Goal: Check status: Check status

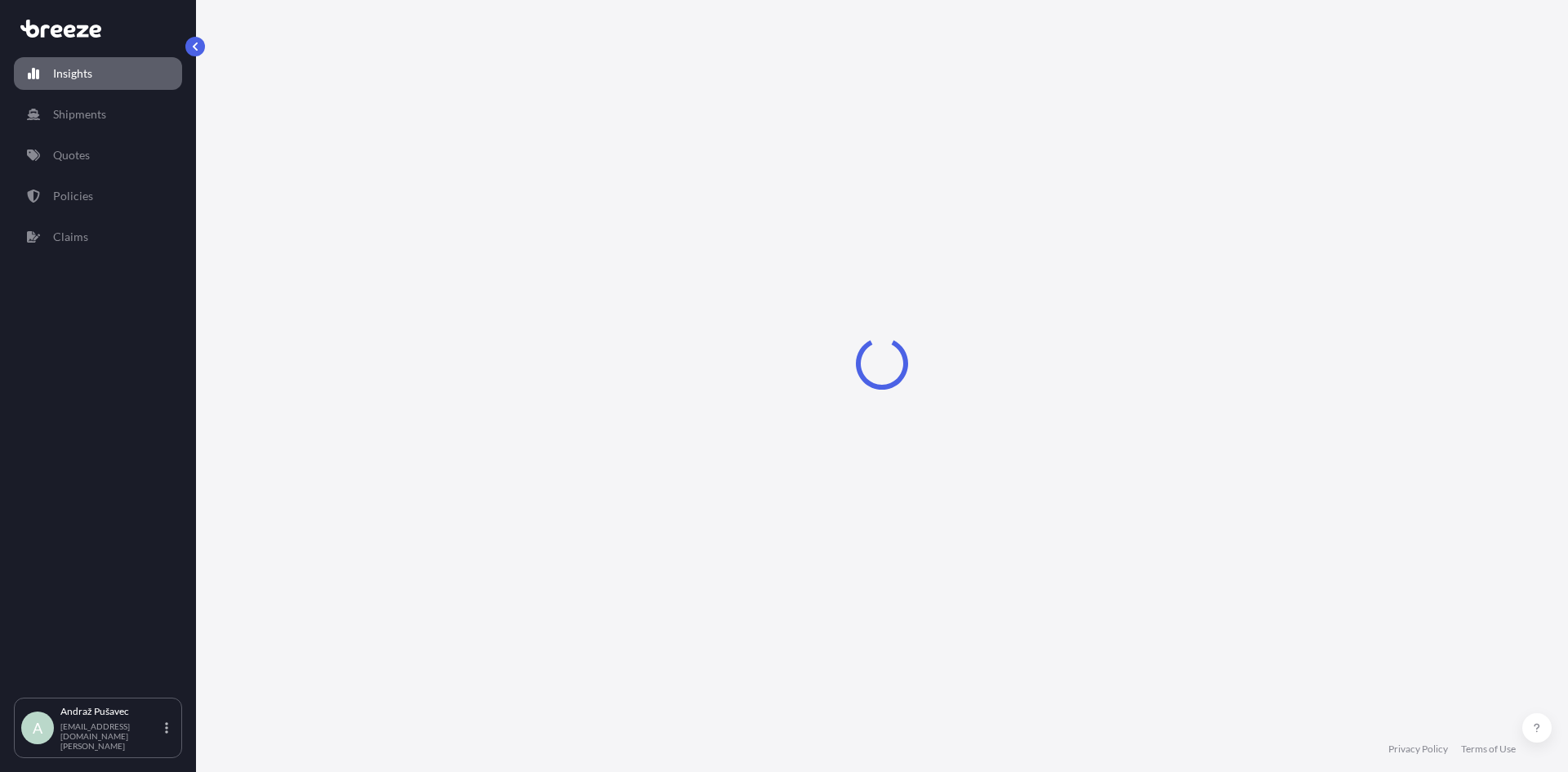
select select "2025"
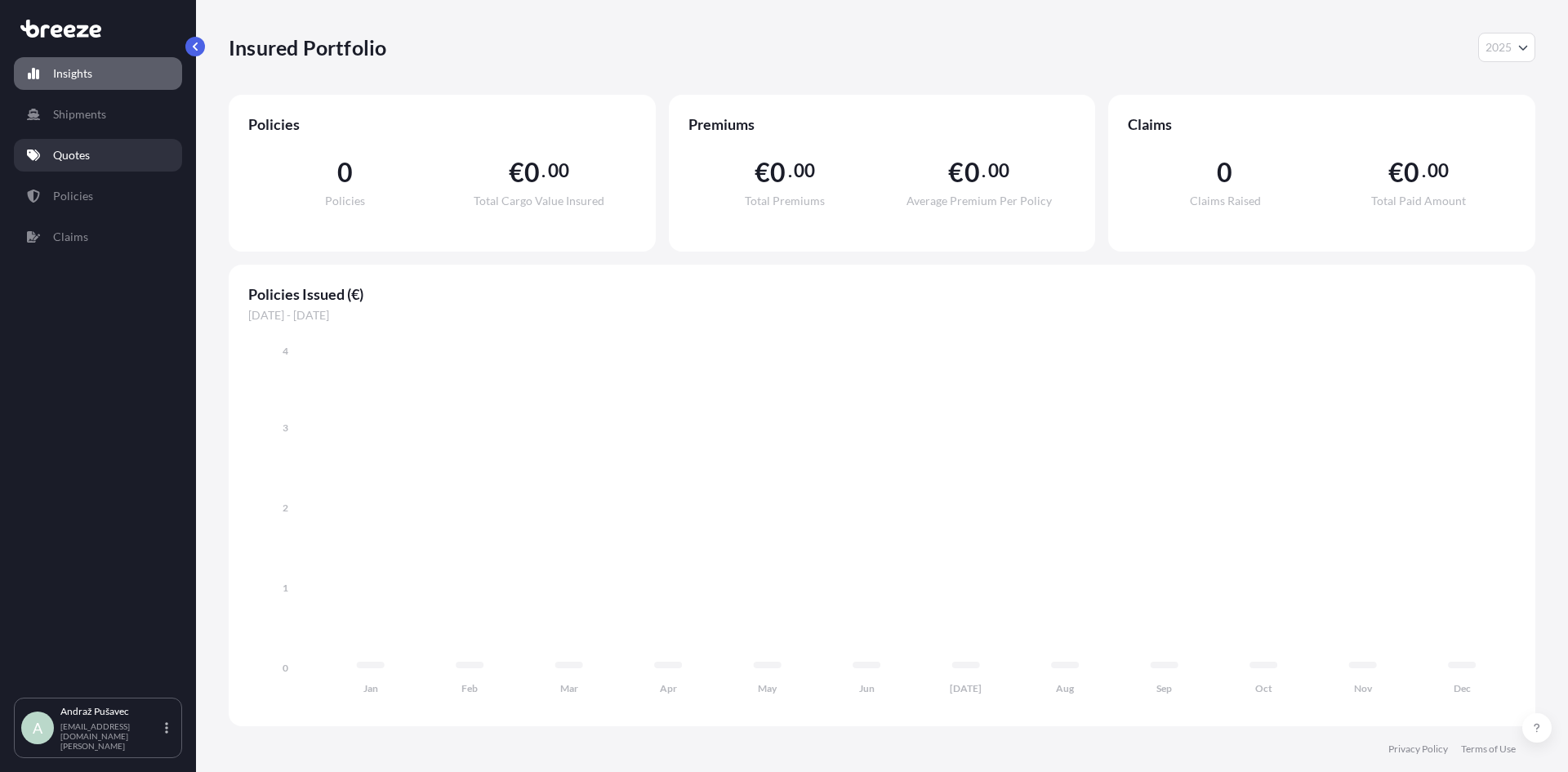
click at [118, 159] on link "Quotes" at bounding box center [98, 155] width 168 height 33
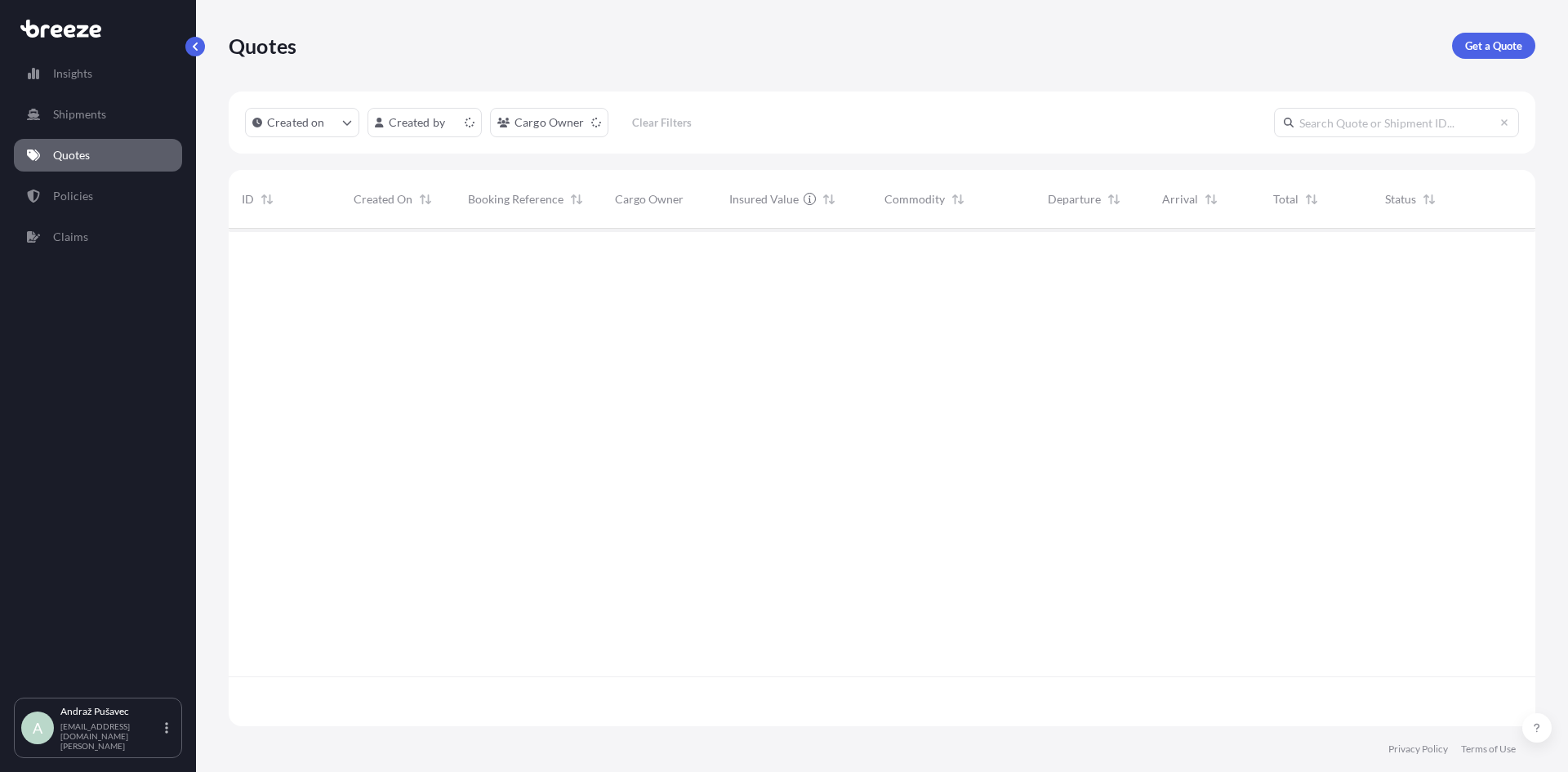
scroll to position [494, 1294]
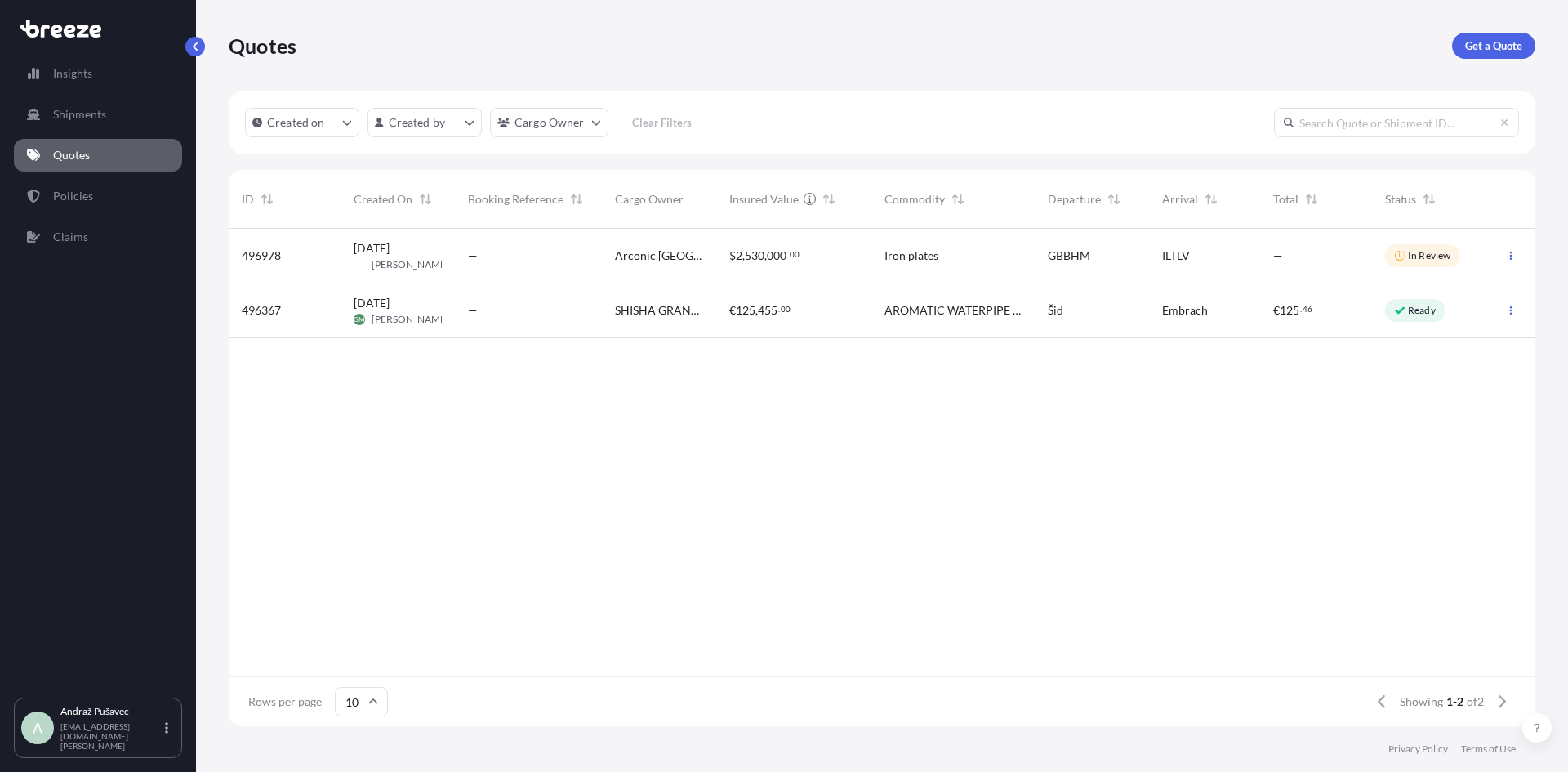
click at [1012, 259] on div "Iron plates" at bounding box center [952, 256] width 137 height 16
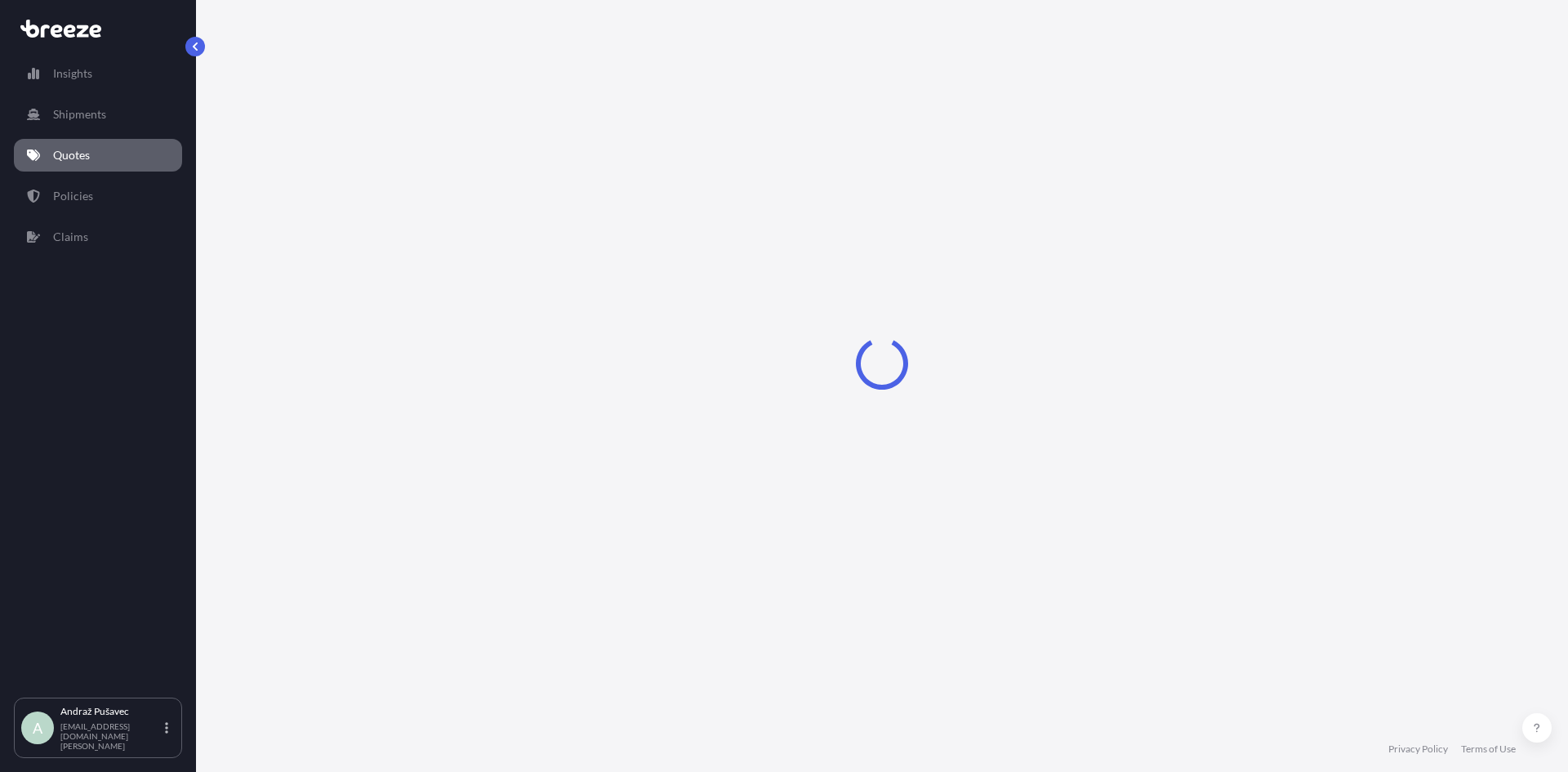
select select "Road"
select select "Air"
select select "3"
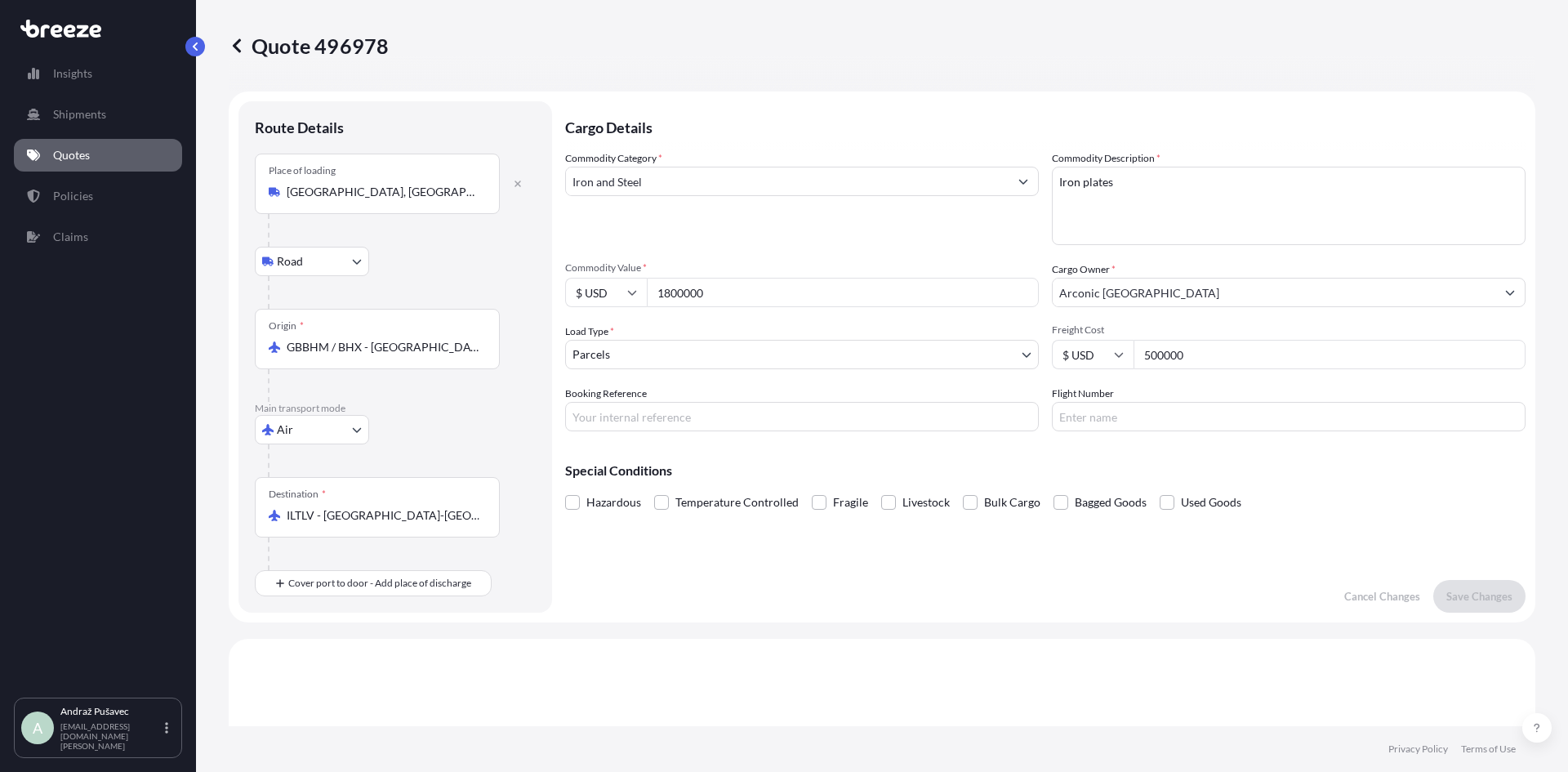
click at [107, 155] on link "Quotes" at bounding box center [98, 155] width 168 height 33
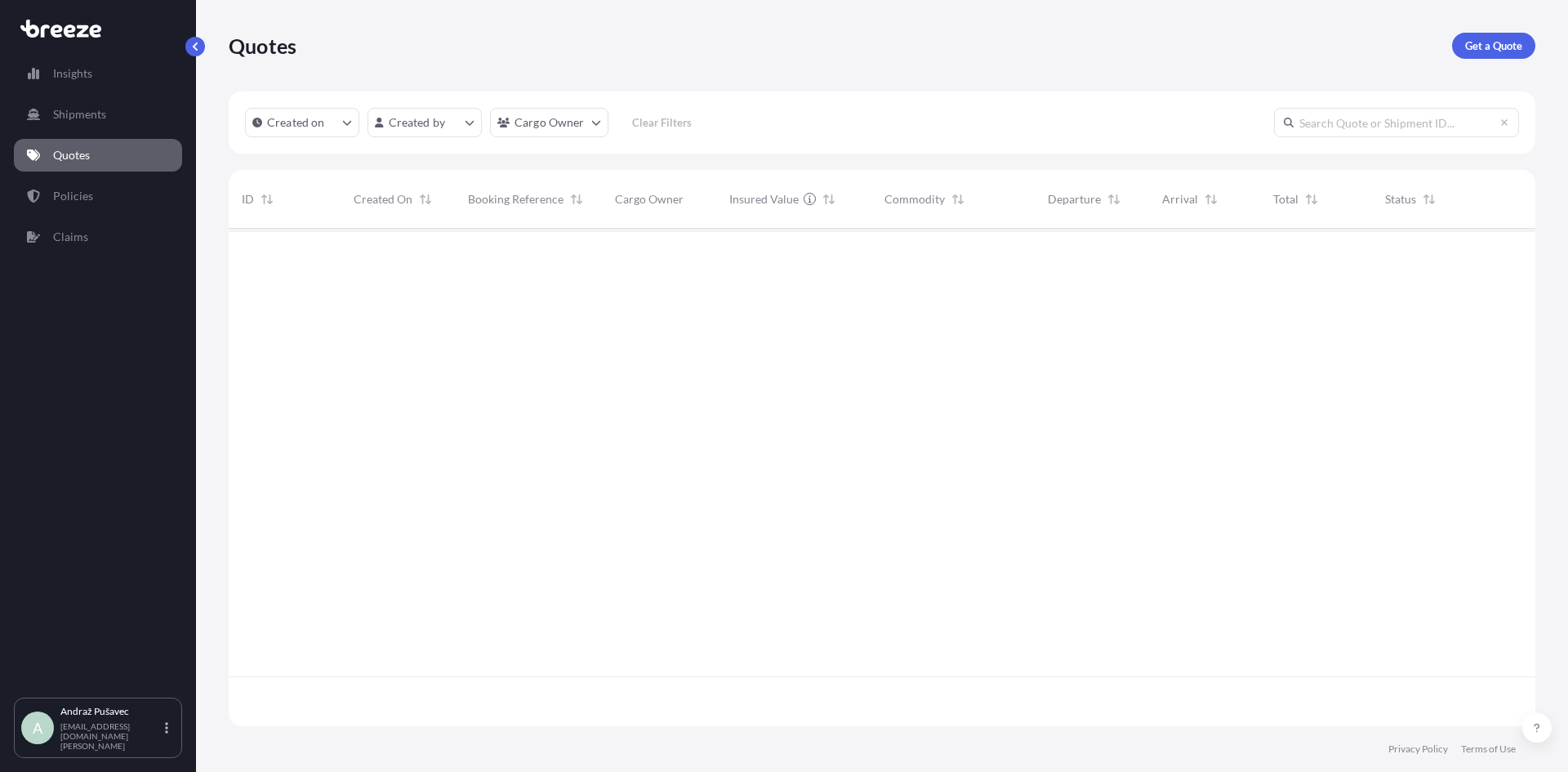
scroll to position [494, 1294]
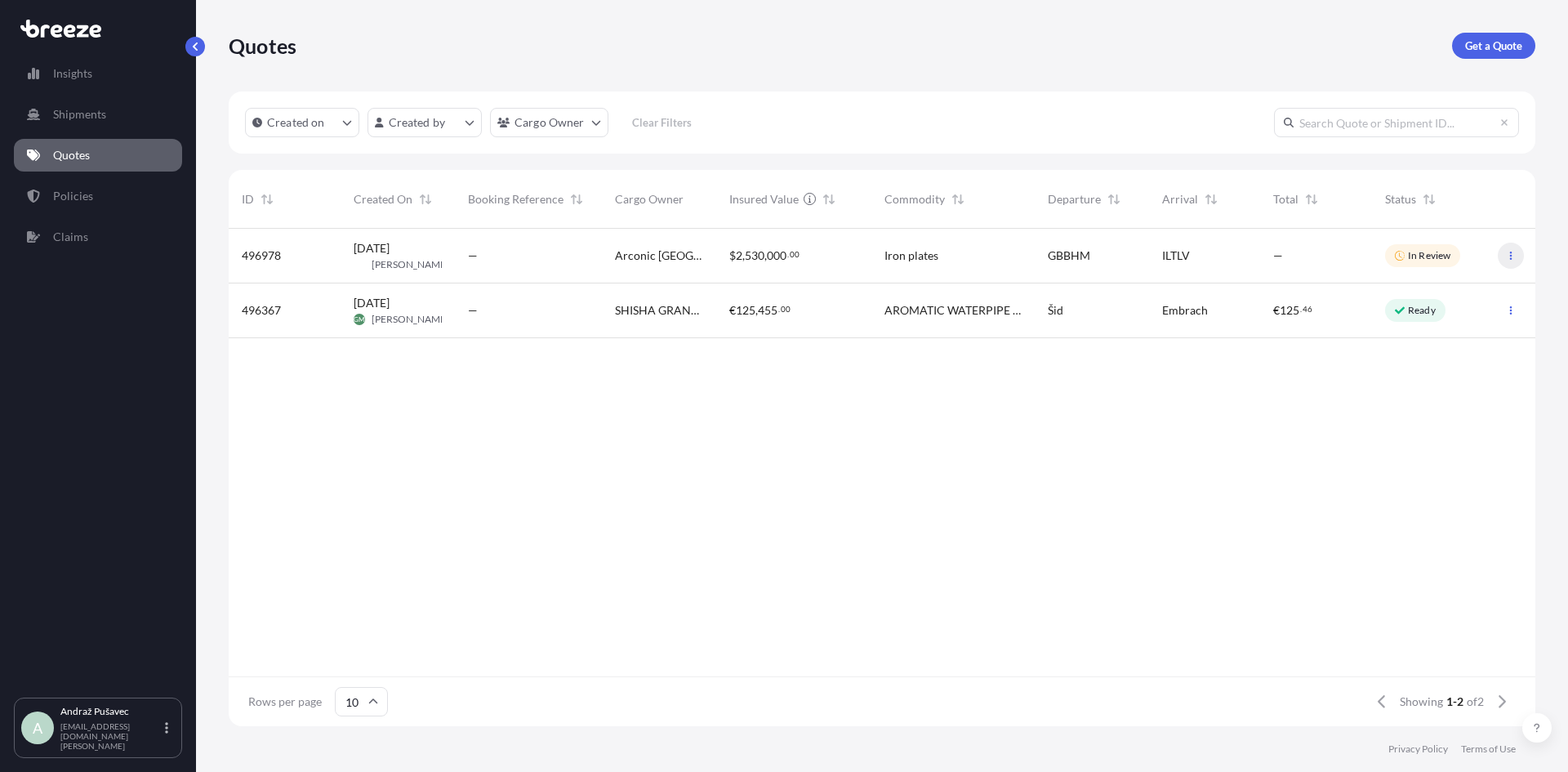
click at [1511, 252] on icon "button" at bounding box center [1511, 256] width 2 height 8
click at [1170, 479] on div "496978 [DATE] TH Tilen [GEOGRAPHIC_DATA] — [GEOGRAPHIC_DATA] Europe $ 2 , 530 ,…" at bounding box center [881, 453] width 1306 height 448
click at [1413, 251] on p "In Review" at bounding box center [1429, 255] width 42 height 13
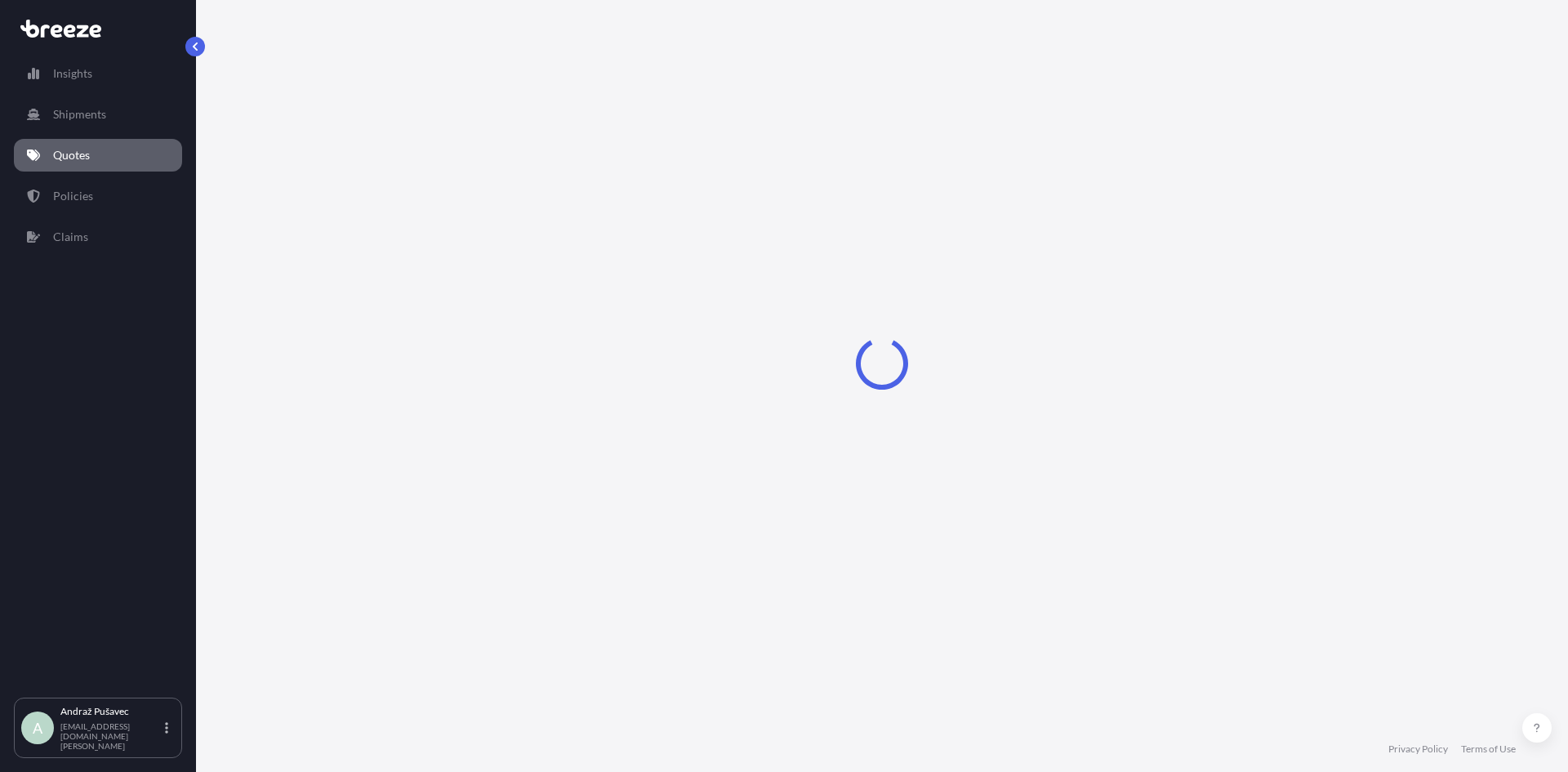
select select "Road"
select select "Air"
select select "3"
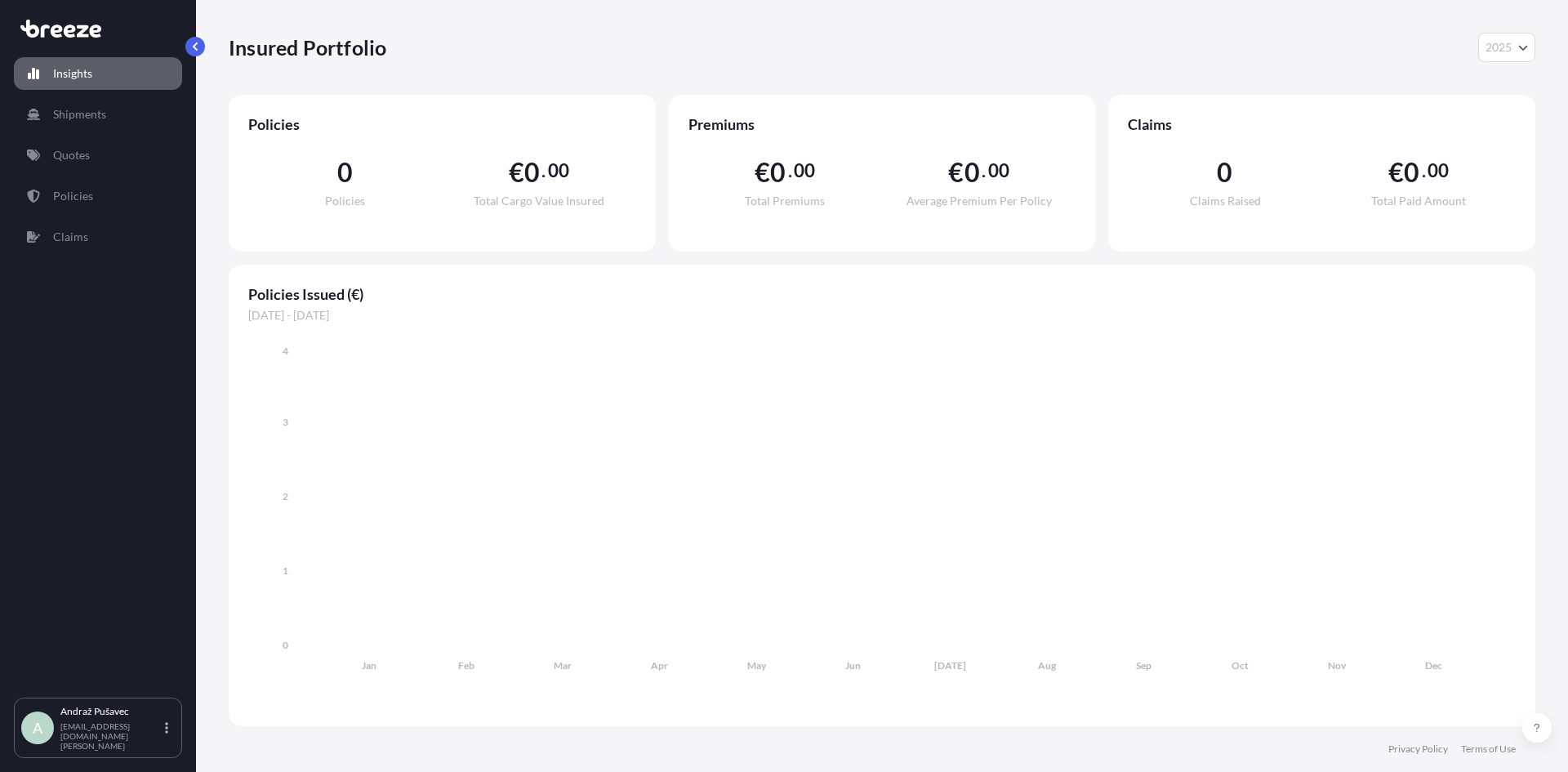
select select "2025"
click at [92, 198] on link "Policies" at bounding box center [98, 196] width 168 height 33
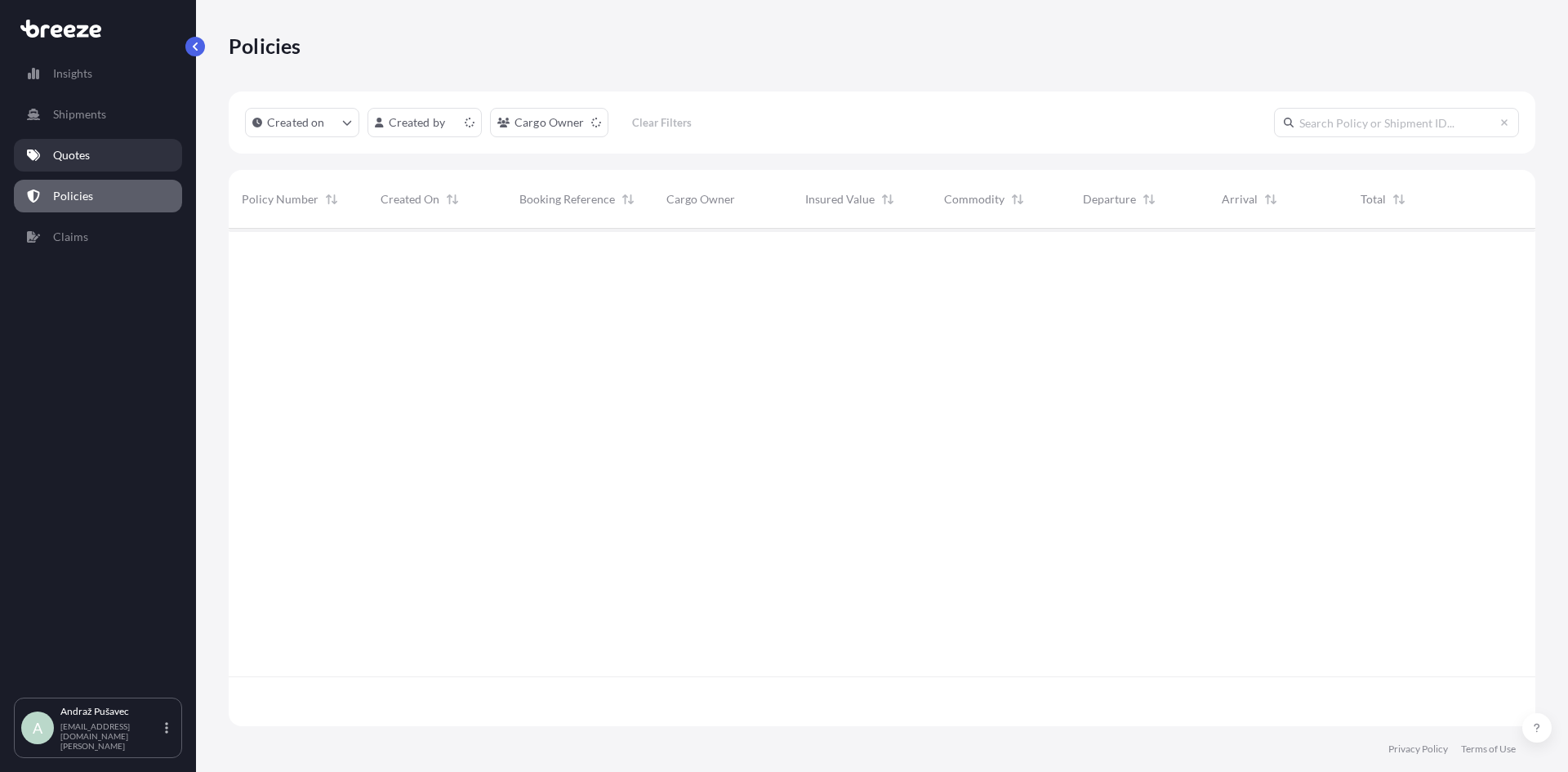
click at [99, 169] on link "Quotes" at bounding box center [98, 155] width 168 height 33
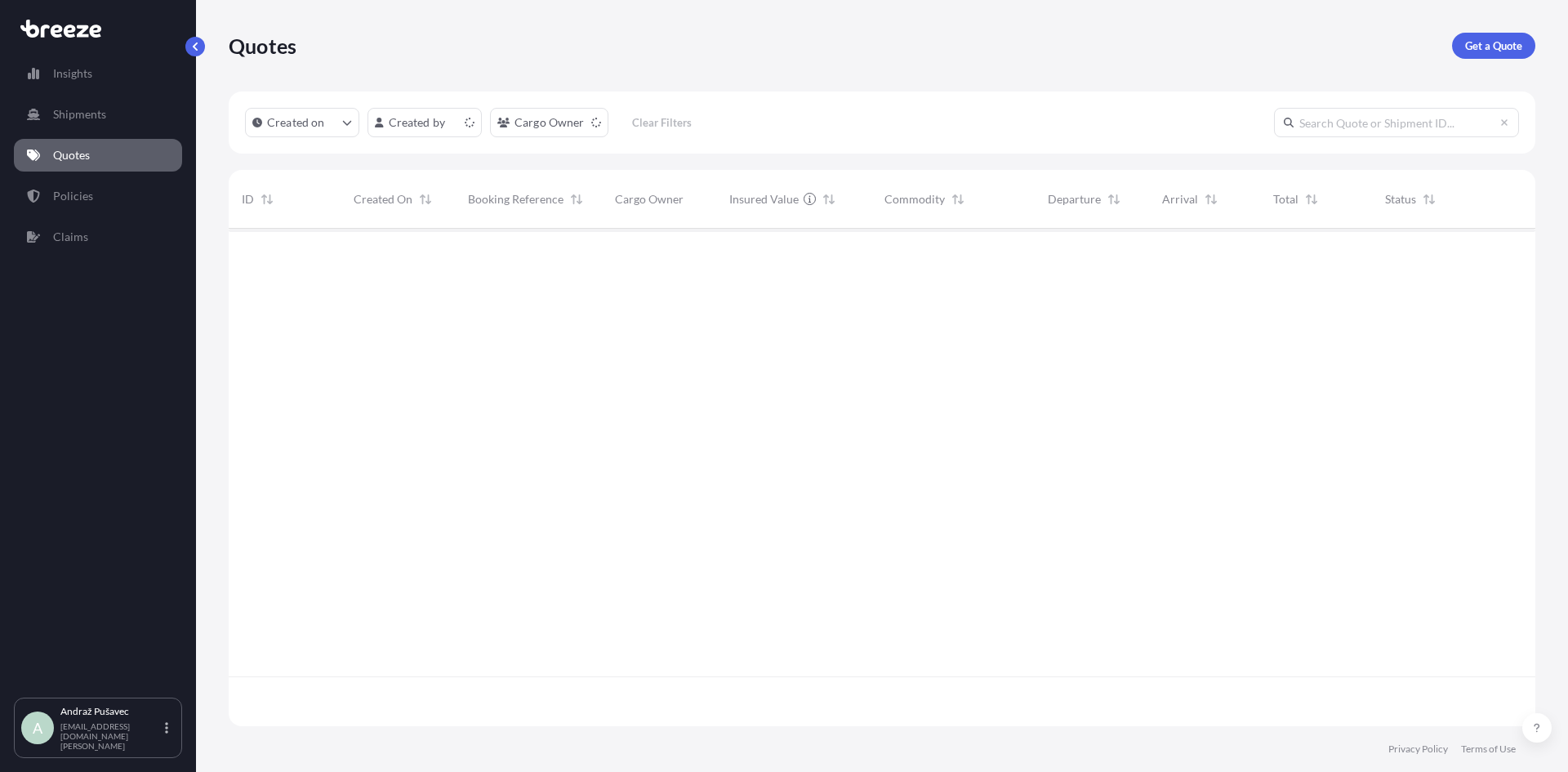
scroll to position [494, 1294]
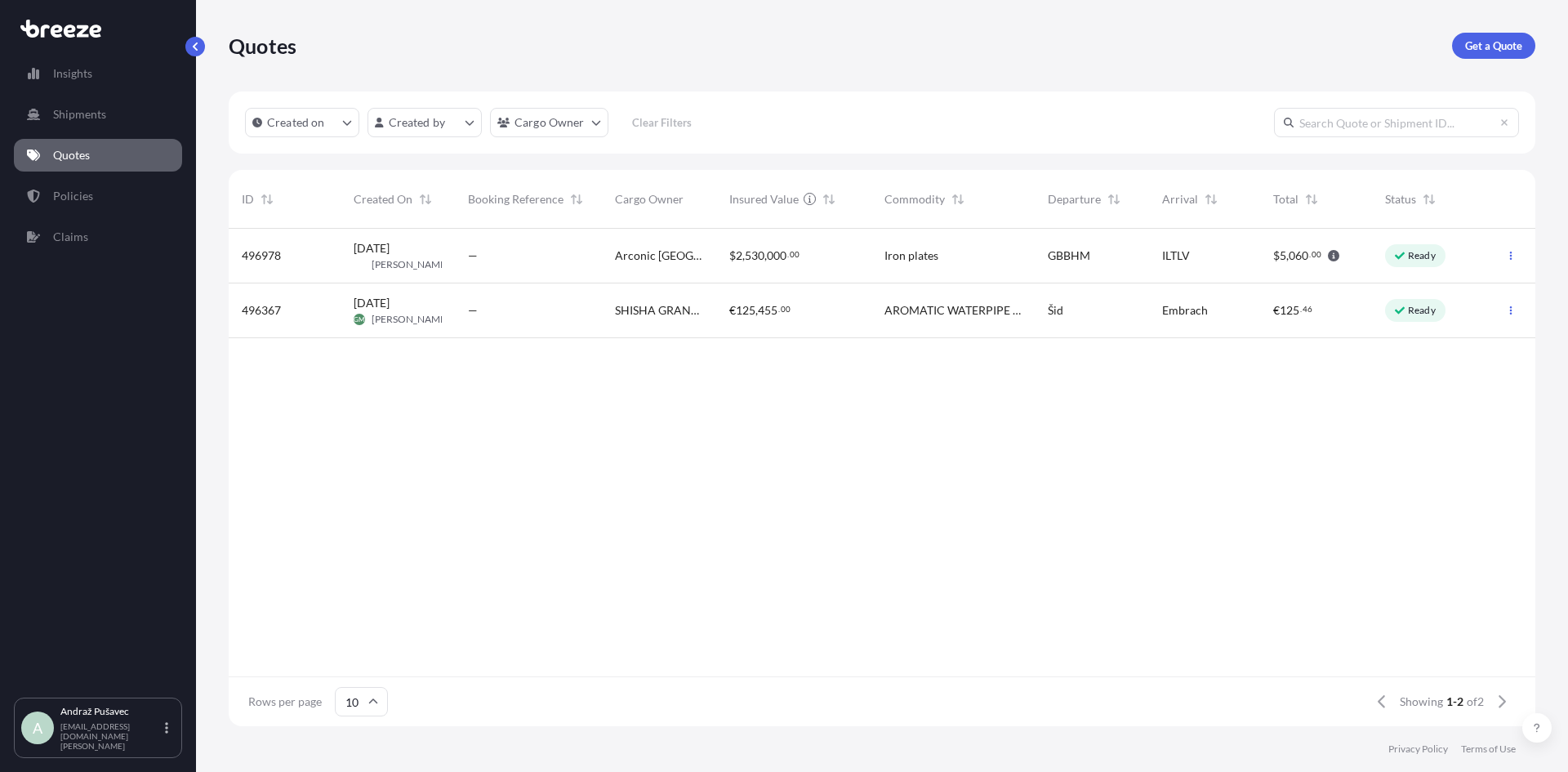
click at [1236, 274] on div "ILTLV" at bounding box center [1205, 256] width 112 height 55
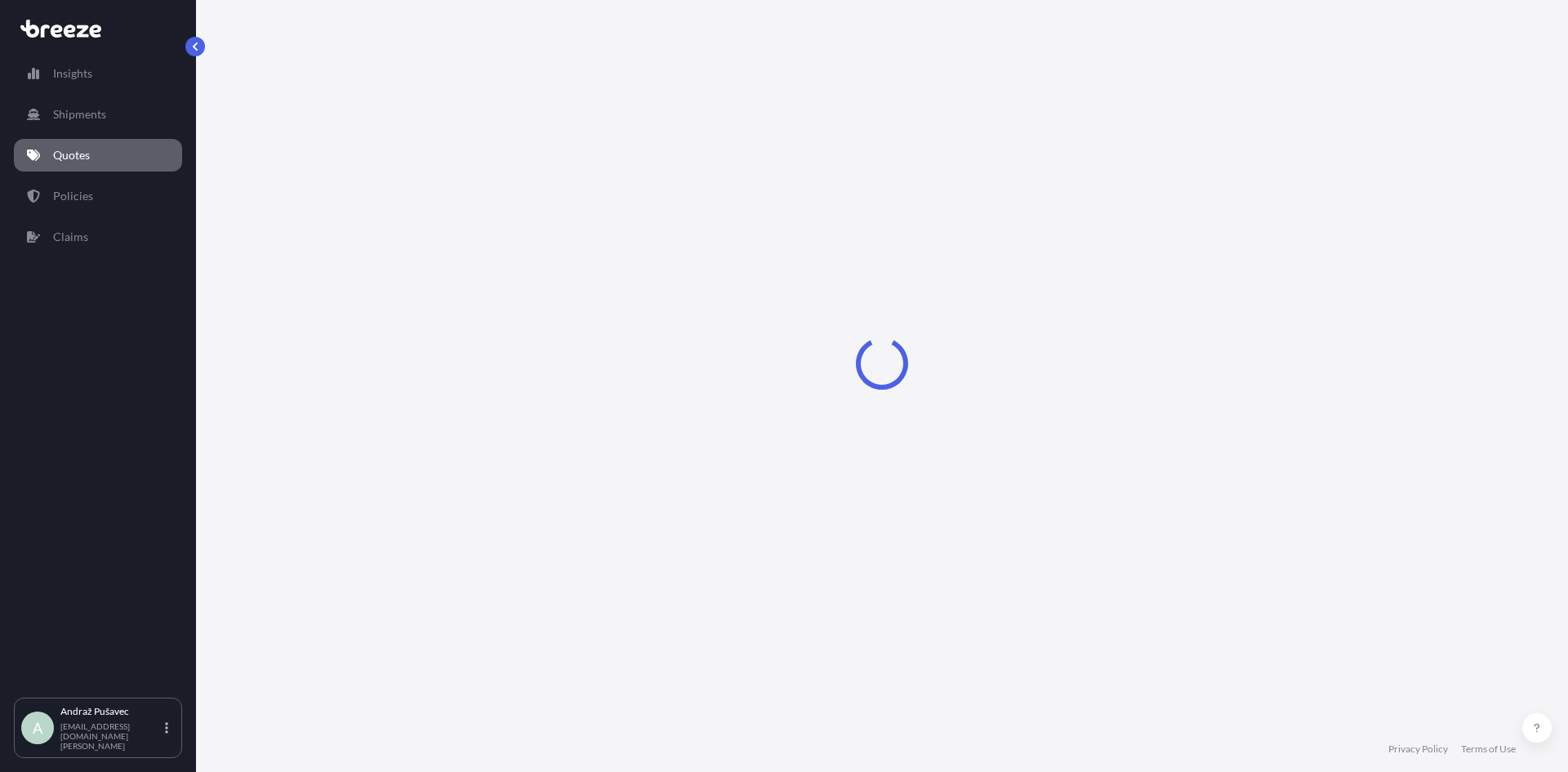
select select "Road"
select select "Air"
select select "3"
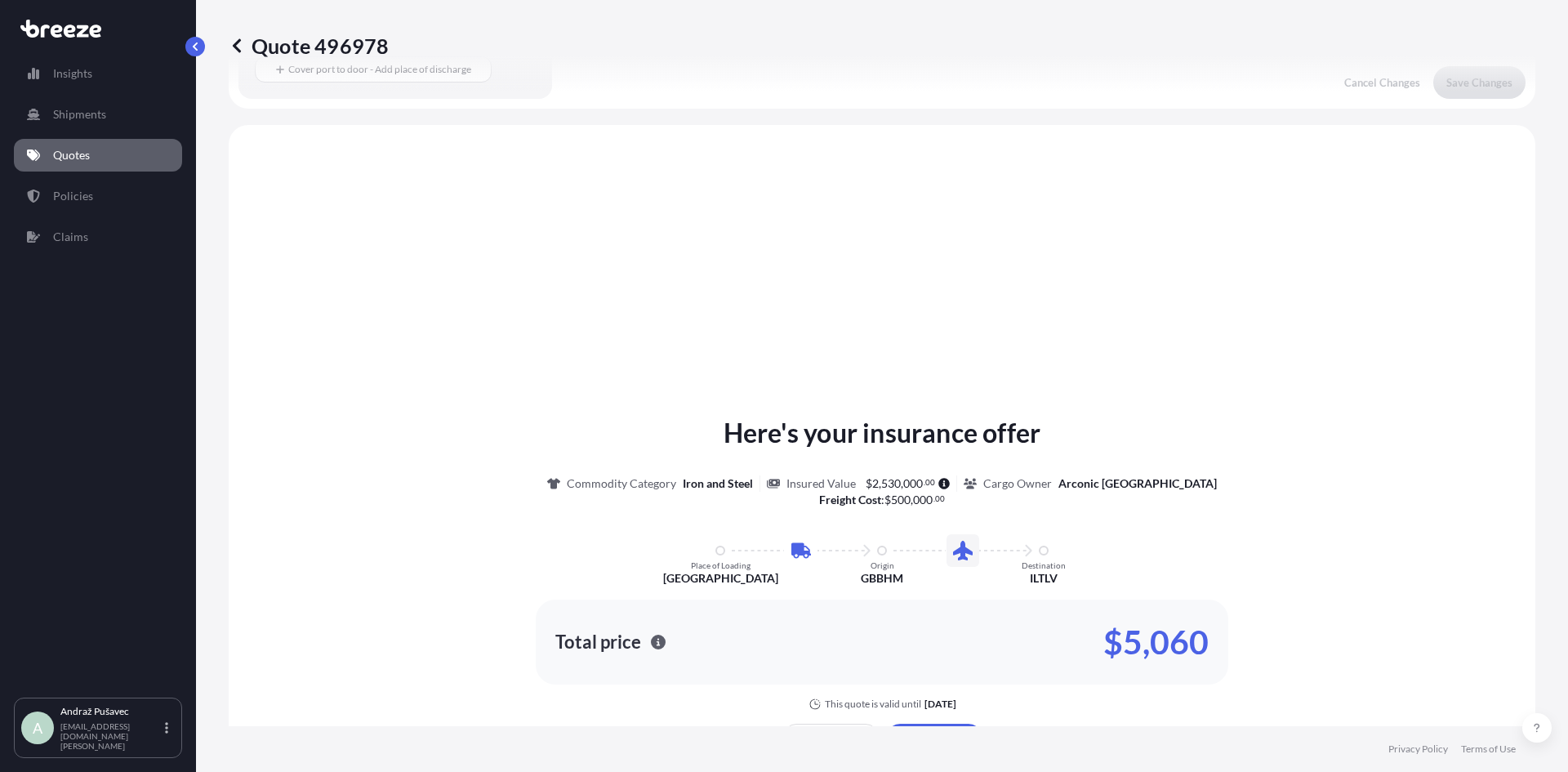
scroll to position [557, 0]
